Goal: Information Seeking & Learning: Learn about a topic

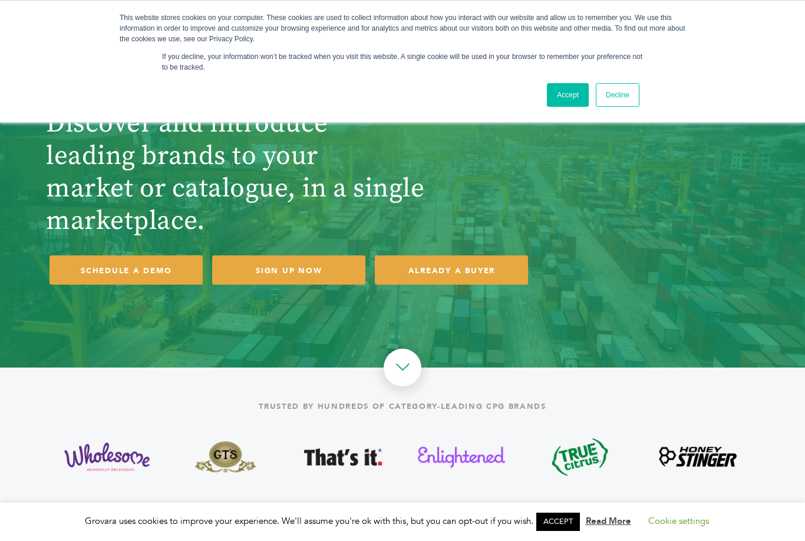
click at [572, 88] on link "Accept" at bounding box center [568, 95] width 42 height 24
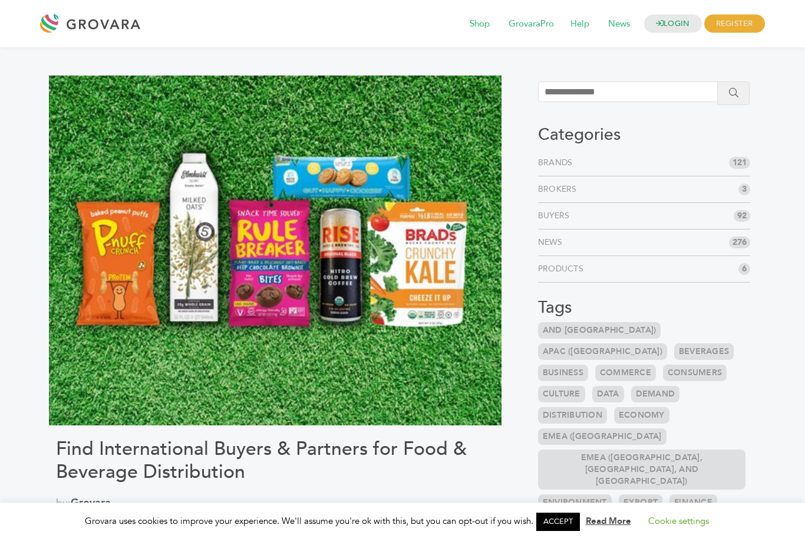
click at [563, 159] on link "Brands" at bounding box center [558, 163] width 40 height 12
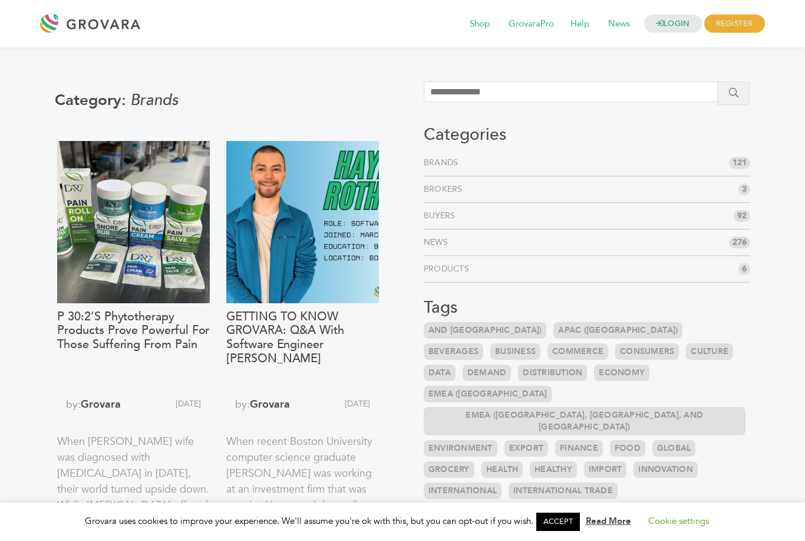
click at [736, 220] on span "92" at bounding box center [742, 216] width 17 height 12
click at [457, 218] on link "Buyers" at bounding box center [442, 216] width 37 height 12
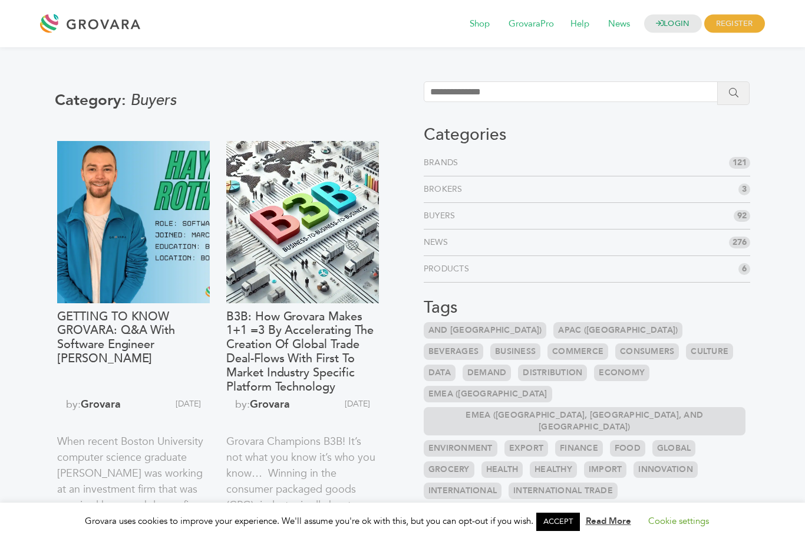
click at [742, 215] on span "92" at bounding box center [742, 216] width 17 height 12
click at [482, 22] on span "Shop" at bounding box center [480, 24] width 37 height 22
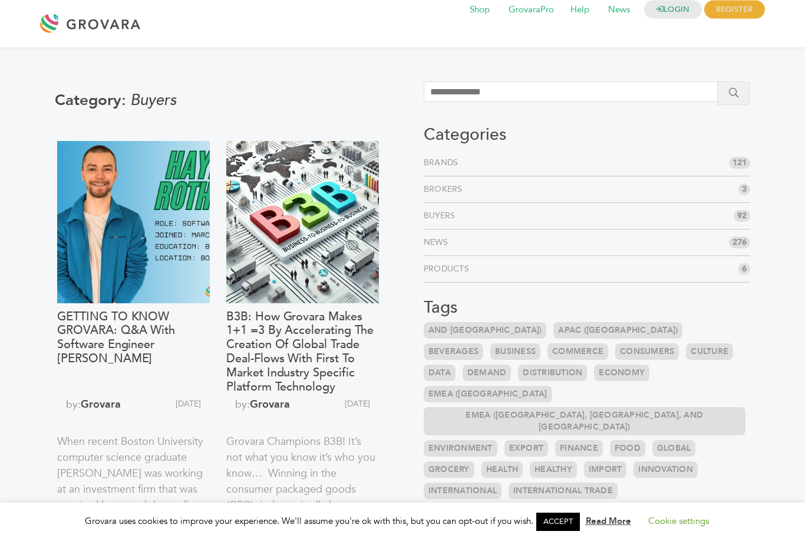
click at [741, 236] on span "276" at bounding box center [739, 242] width 21 height 12
click at [452, 215] on link "Buyers" at bounding box center [442, 216] width 37 height 12
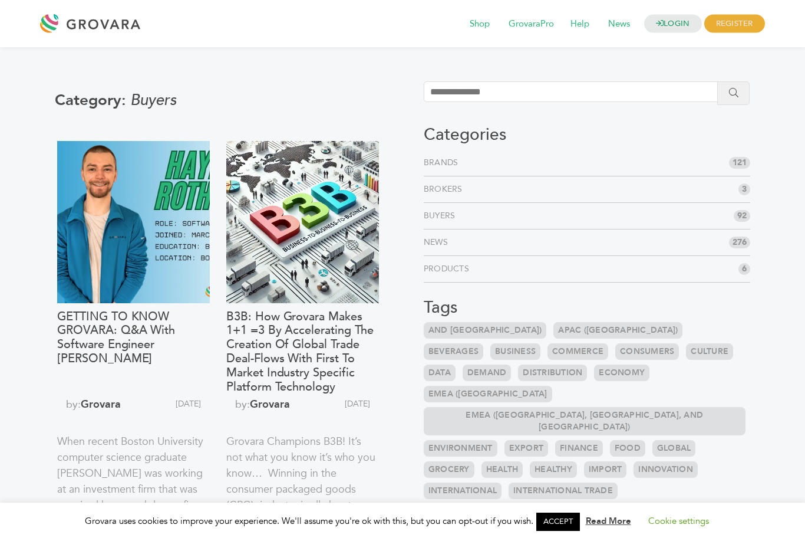
scroll to position [3, 81]
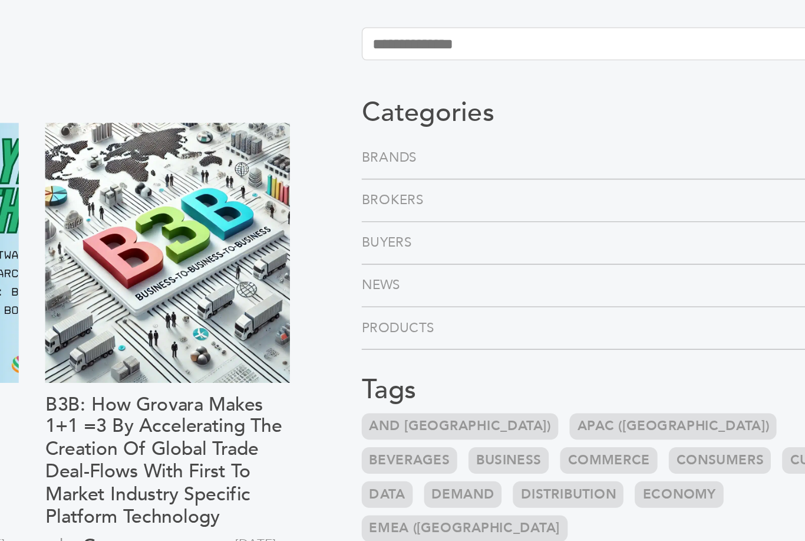
click at [424, 207] on link "Buyers" at bounding box center [442, 213] width 37 height 12
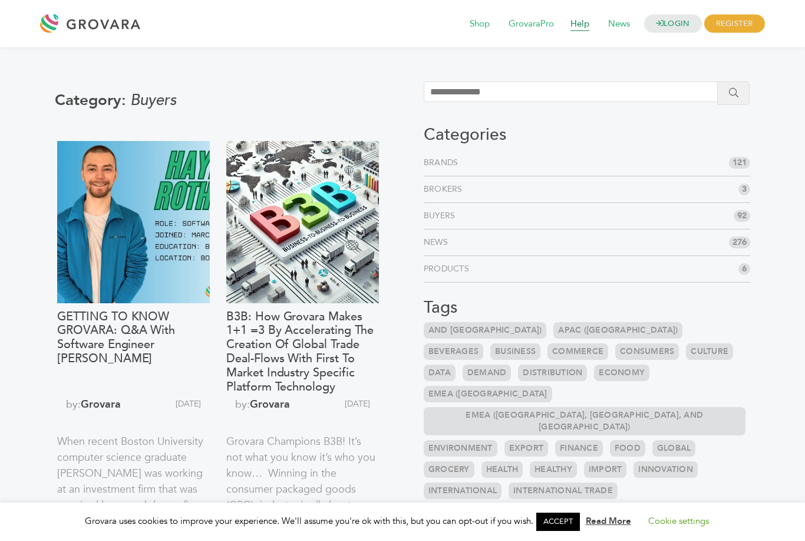
click at [578, 23] on span "Help" at bounding box center [579, 24] width 35 height 22
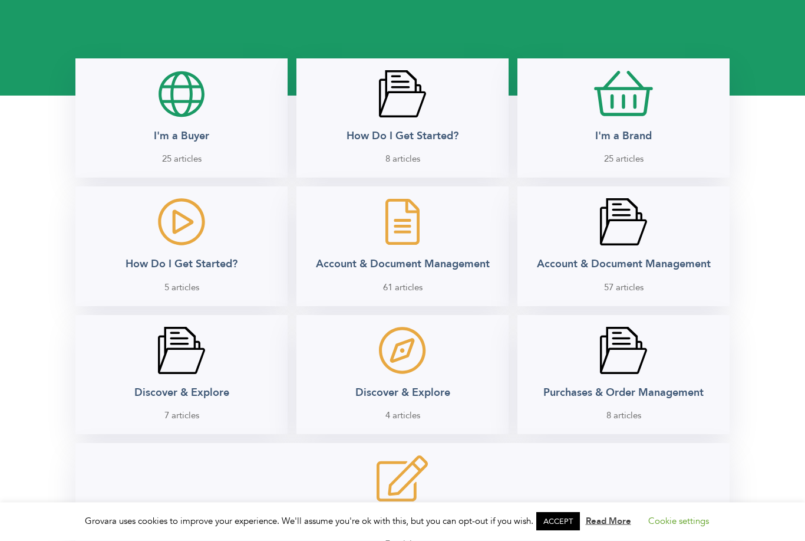
scroll to position [148, 0]
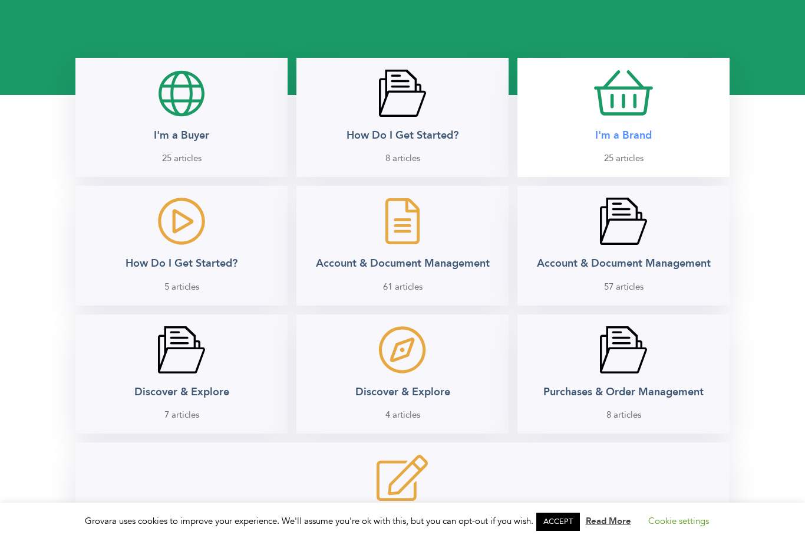
click at [638, 129] on h2 "I'm a Brand" at bounding box center [623, 136] width 57 height 14
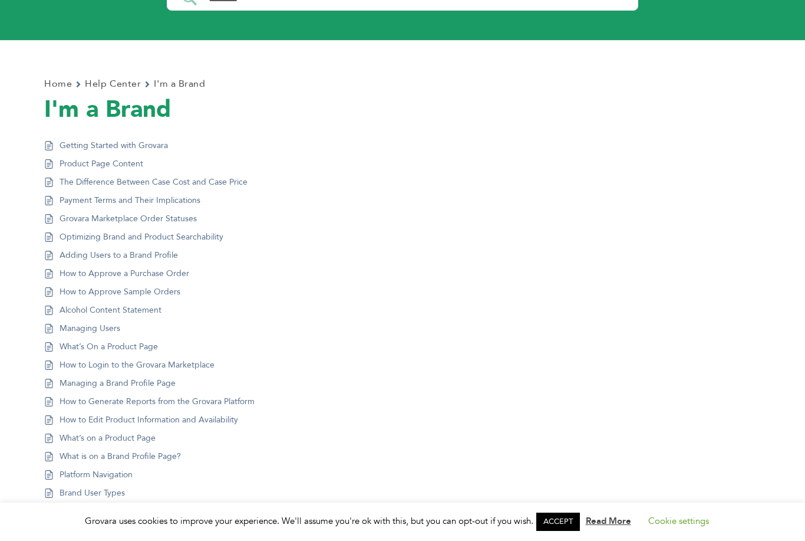
scroll to position [90, 0]
